Goal: Transaction & Acquisition: Purchase product/service

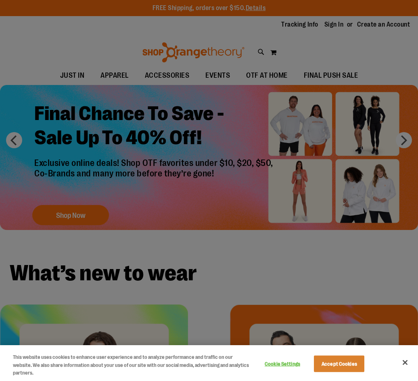
click at [329, 266] on div at bounding box center [209, 190] width 418 height 381
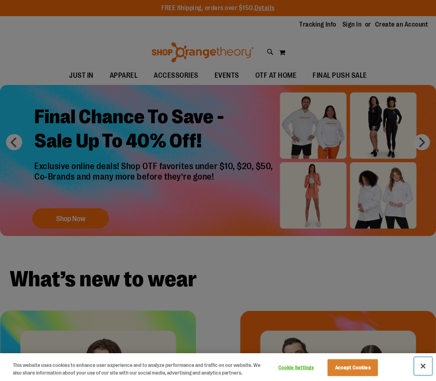
click at [417, 362] on button "Close" at bounding box center [423, 367] width 18 height 18
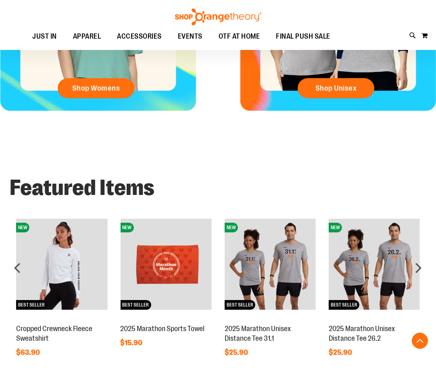
scroll to position [403, 0]
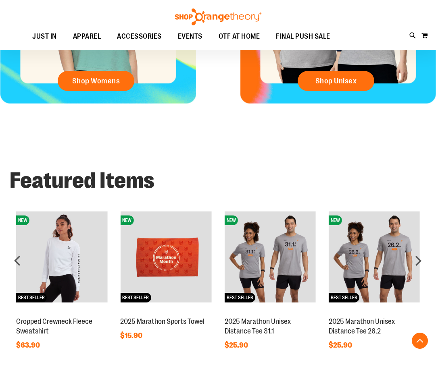
click at [298, 258] on img at bounding box center [270, 257] width 91 height 91
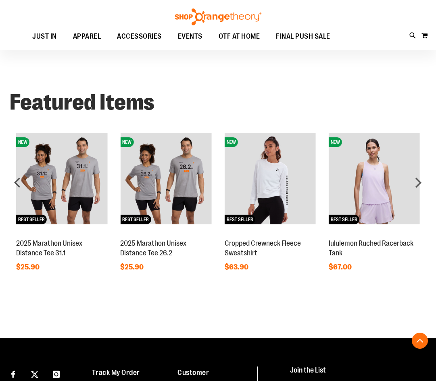
scroll to position [356, 0]
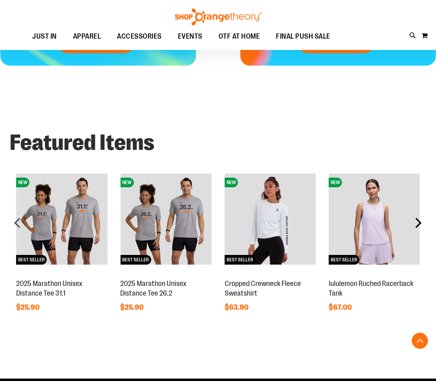
click at [420, 222] on div "next" at bounding box center [418, 223] width 16 height 16
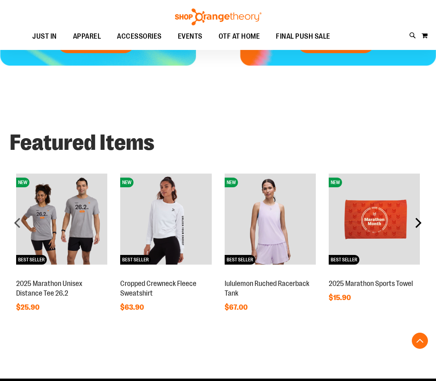
click at [420, 222] on div "next" at bounding box center [418, 223] width 16 height 16
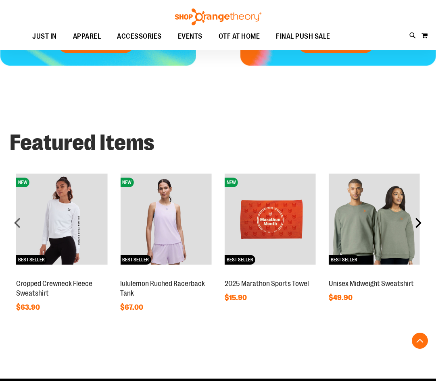
click at [420, 222] on div "next" at bounding box center [418, 223] width 16 height 16
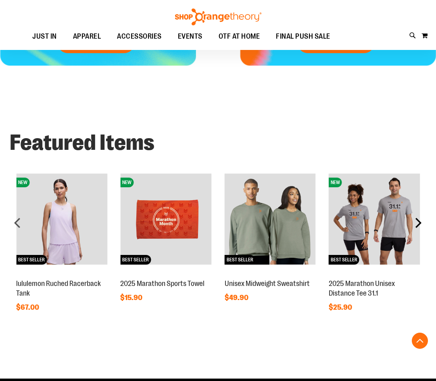
click at [420, 222] on div "next" at bounding box center [418, 223] width 16 height 16
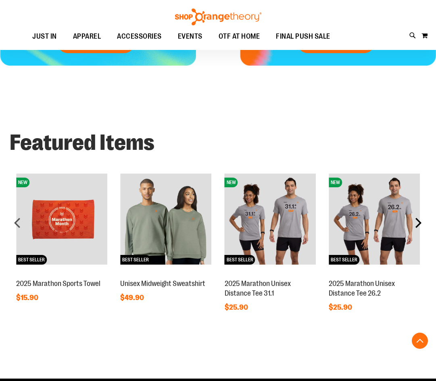
click at [420, 222] on div "next" at bounding box center [418, 223] width 16 height 16
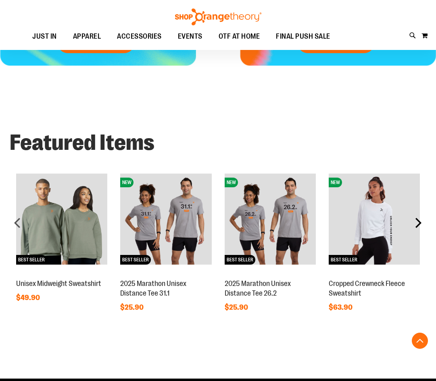
click at [420, 222] on div "next" at bounding box center [418, 223] width 16 height 16
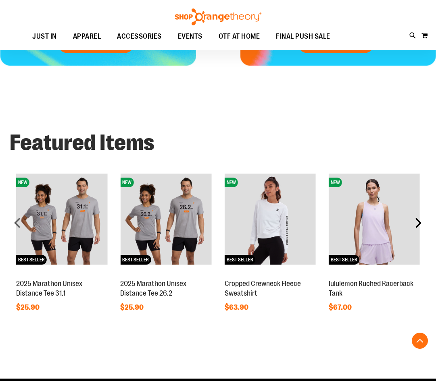
click at [420, 222] on div "next" at bounding box center [418, 223] width 16 height 16
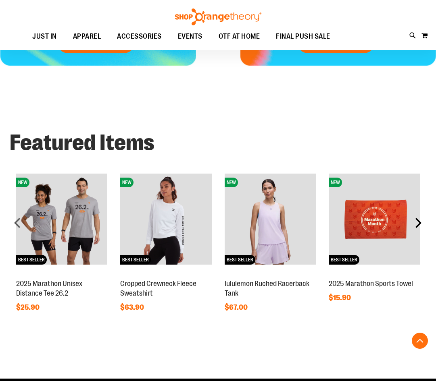
click at [420, 222] on div "next" at bounding box center [418, 223] width 16 height 16
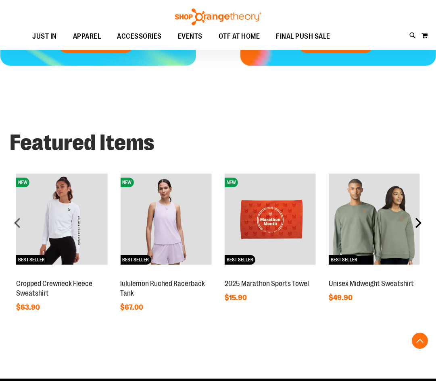
click at [420, 222] on div "next" at bounding box center [418, 223] width 16 height 16
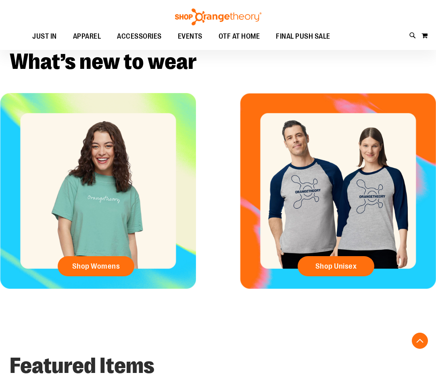
scroll to position [133, 0]
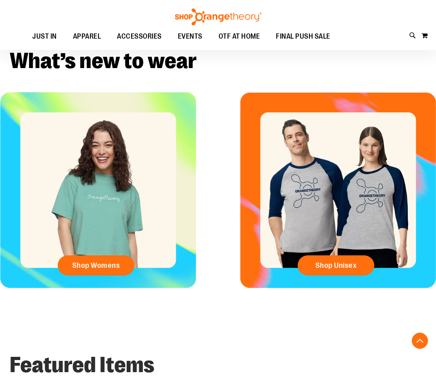
click at [114, 232] on div "Shop Womens" at bounding box center [98, 198] width 196 height 212
click at [112, 267] on span "Shop Womens" at bounding box center [96, 265] width 48 height 9
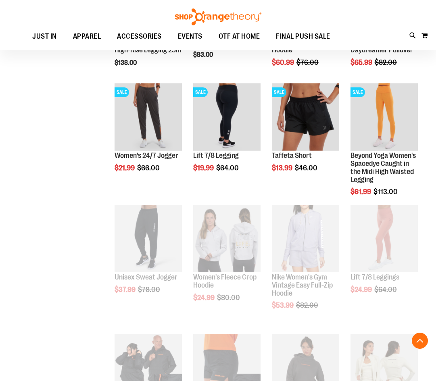
scroll to position [322, 0]
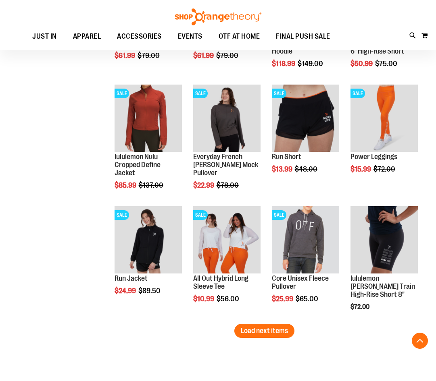
scroll to position [967, 0]
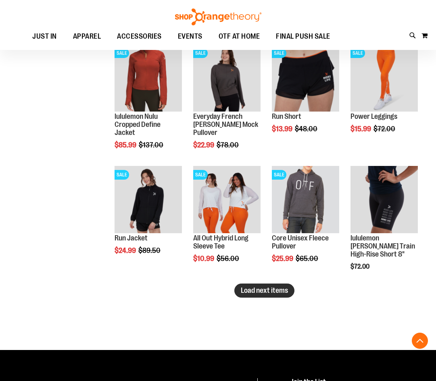
click at [272, 291] on span "Load next items" at bounding box center [264, 291] width 47 height 8
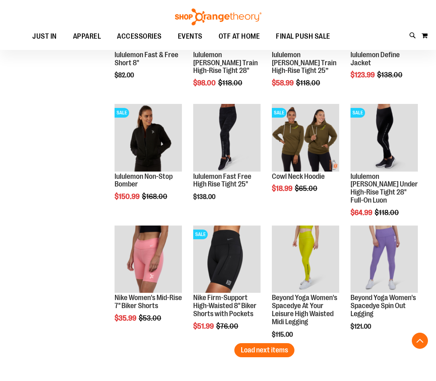
scroll to position [1290, 0]
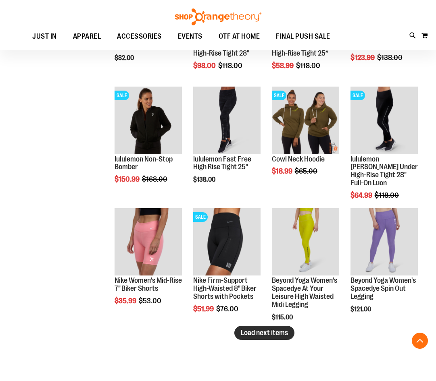
click at [252, 336] on span "Load next items" at bounding box center [264, 333] width 47 height 8
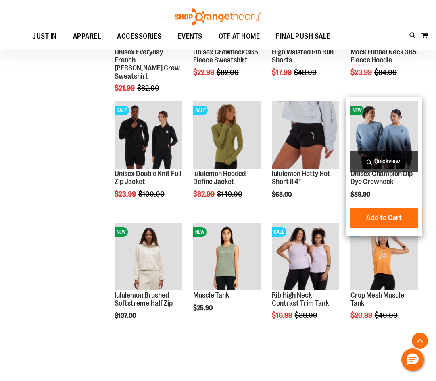
scroll to position [1733, 0]
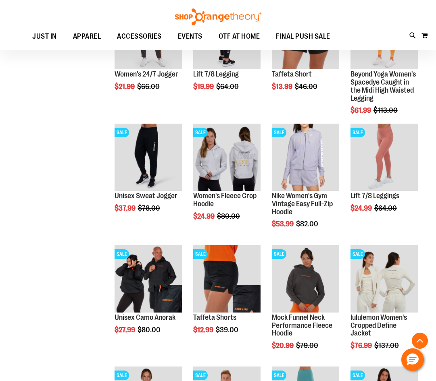
scroll to position [403, 0]
